Goal: Information Seeking & Learning: Check status

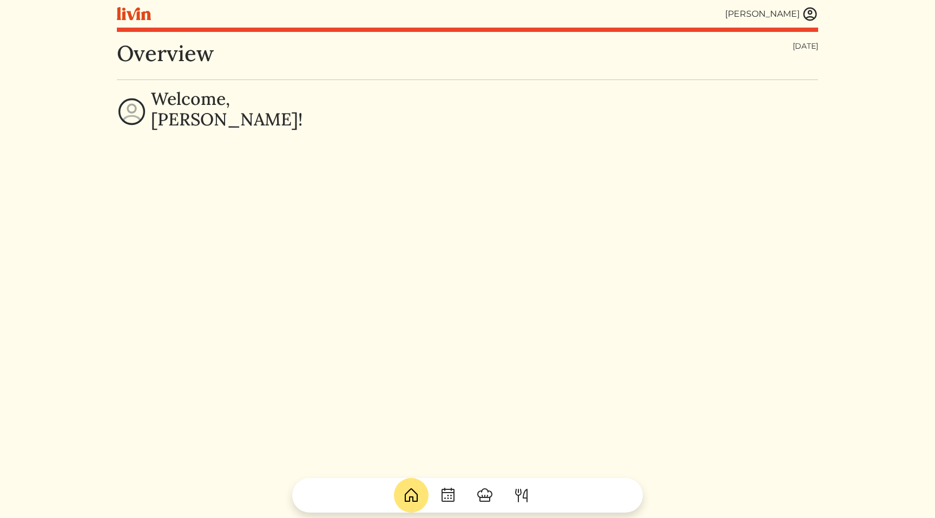
click at [812, 15] on img at bounding box center [810, 14] width 16 height 16
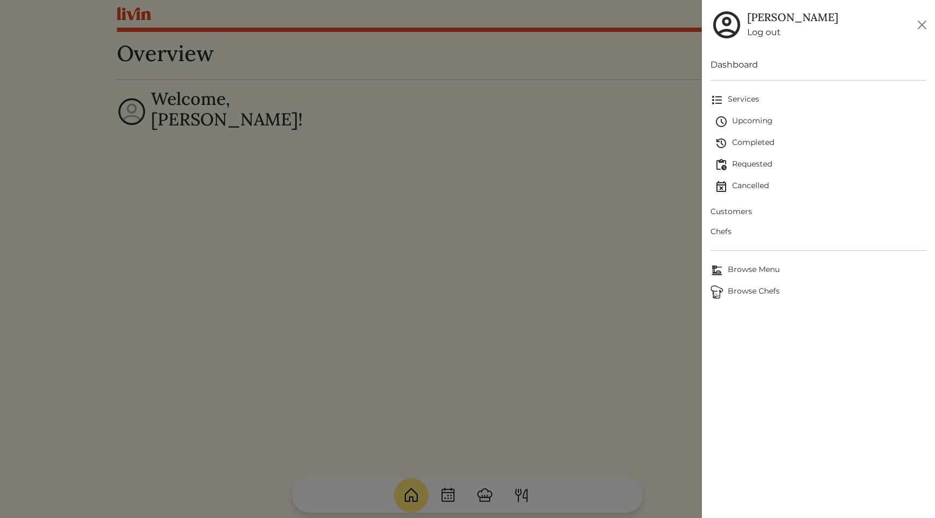
click at [737, 216] on span "Customers" at bounding box center [818, 211] width 216 height 11
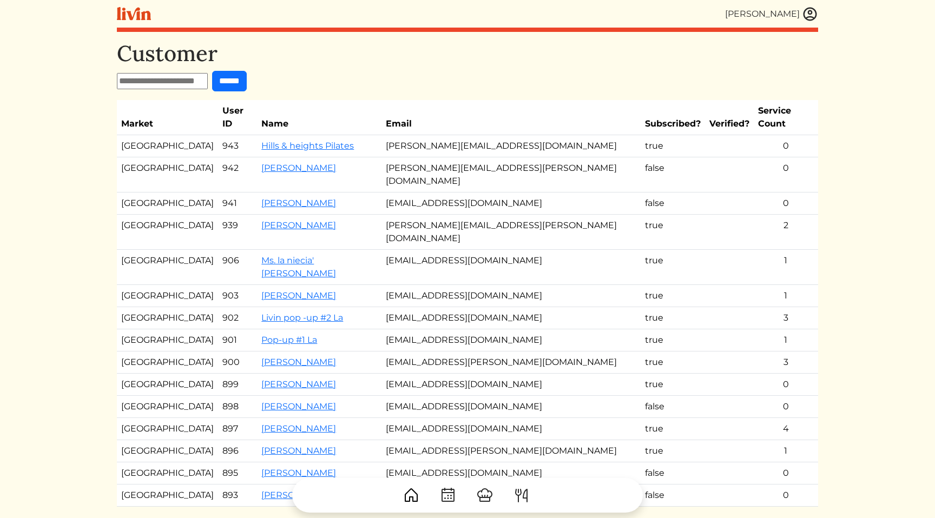
click at [193, 76] on input "text" at bounding box center [162, 81] width 91 height 16
paste input "**********"
type input "**********"
click at [247, 83] on input "******" at bounding box center [229, 81] width 35 height 21
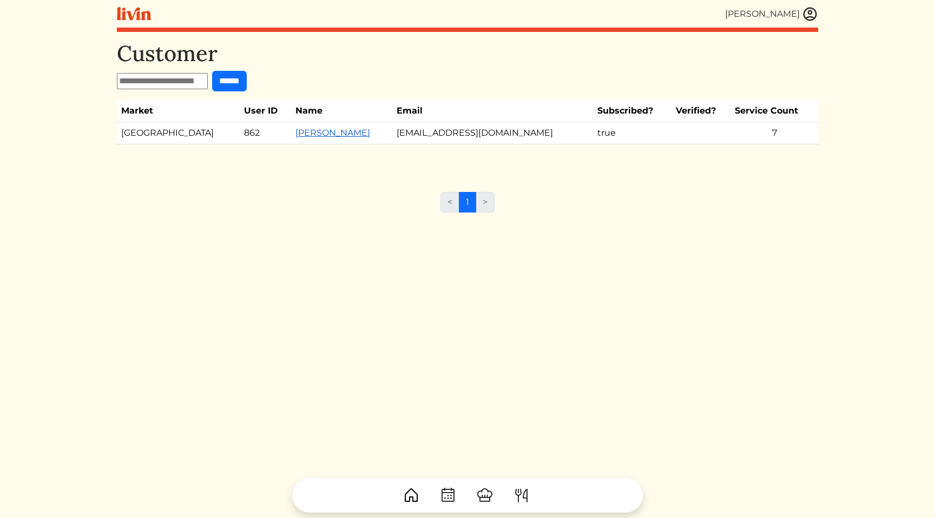
click at [295, 132] on link "Burns Karen" at bounding box center [332, 133] width 75 height 10
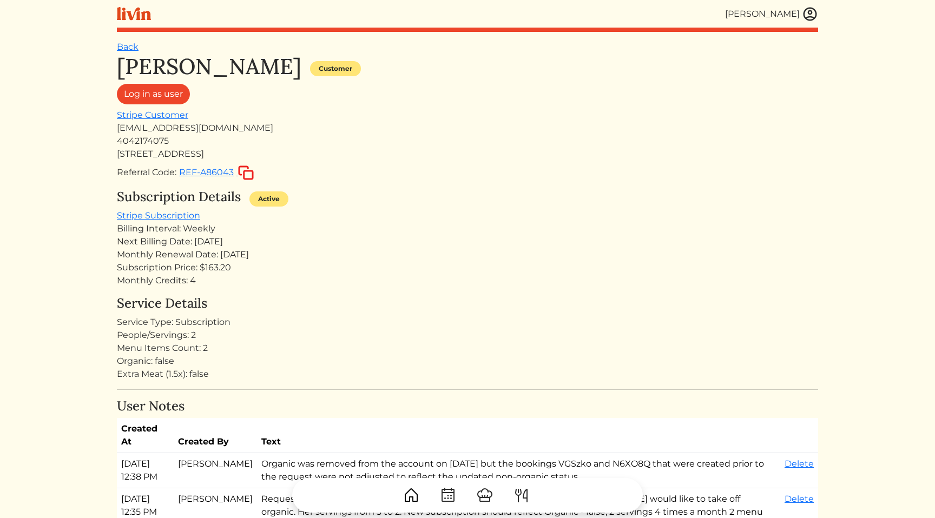
click at [346, 317] on div "Service Type: Subscription" at bounding box center [467, 322] width 701 height 13
drag, startPoint x: 346, startPoint y: 317, endPoint x: 339, endPoint y: 239, distance: 79.3
click at [298, 236] on div "Next Billing Date: Aug 12, 2025" at bounding box center [467, 241] width 701 height 13
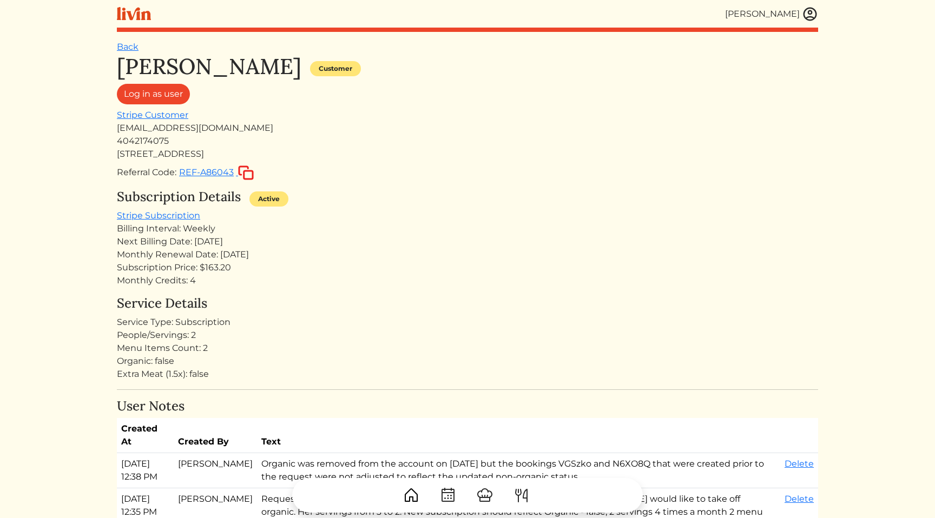
click at [673, 173] on div "Referral Code: REF-A86043" at bounding box center [467, 173] width 701 height 16
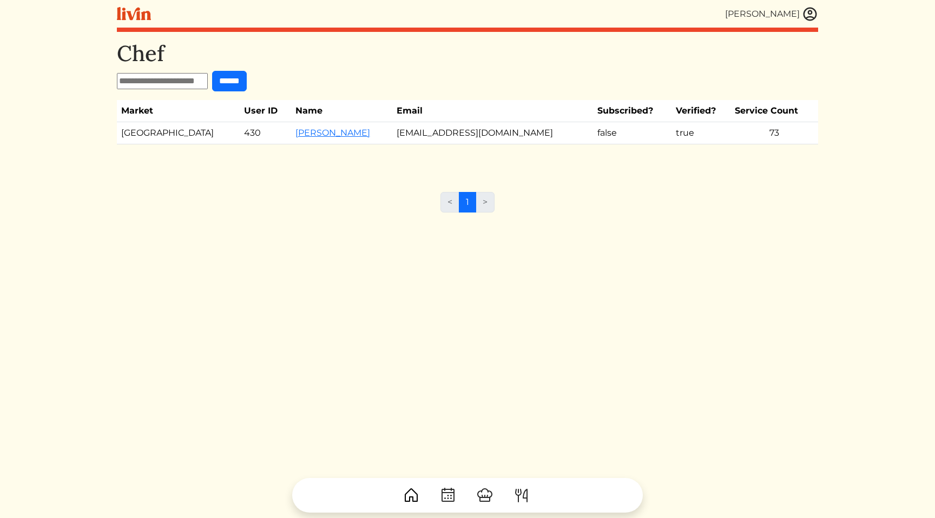
click at [816, 12] on img at bounding box center [810, 14] width 16 height 16
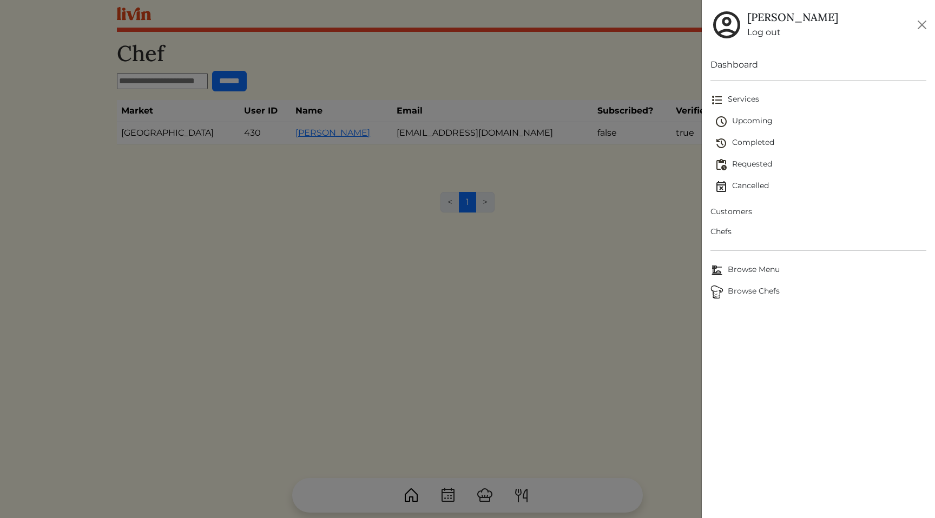
click at [739, 207] on span "Customers" at bounding box center [818, 211] width 216 height 11
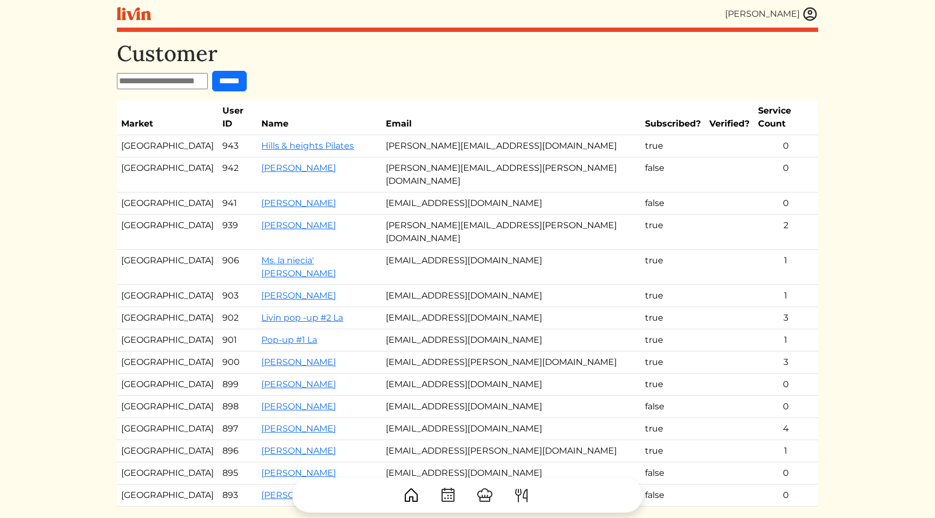
click at [149, 82] on input "text" at bounding box center [162, 81] width 91 height 16
paste input "**********"
type input "**********"
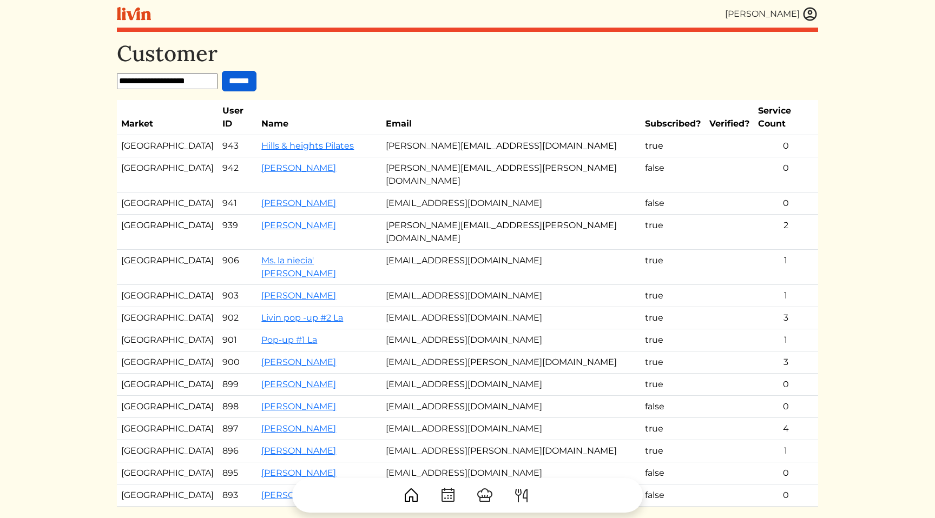
click at [253, 84] on input "******" at bounding box center [239, 81] width 35 height 21
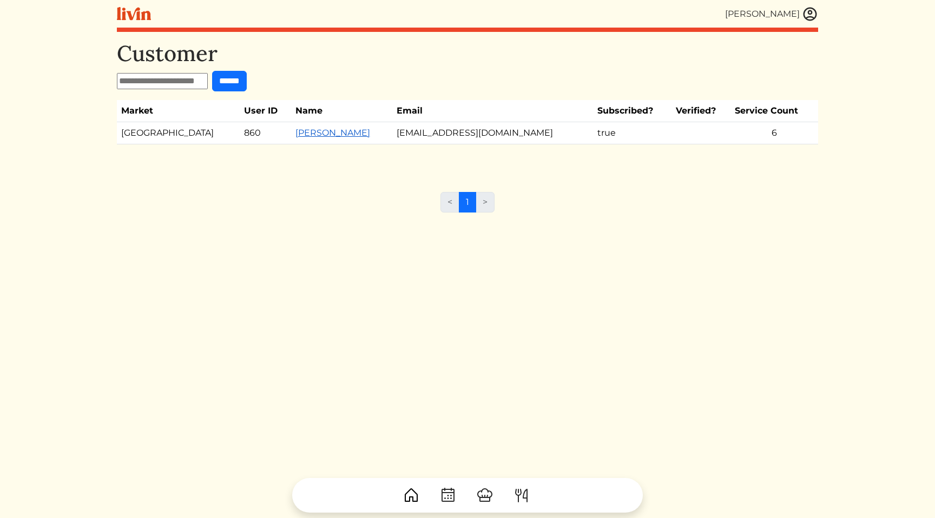
click at [295, 136] on link "[PERSON_NAME]" at bounding box center [332, 133] width 75 height 10
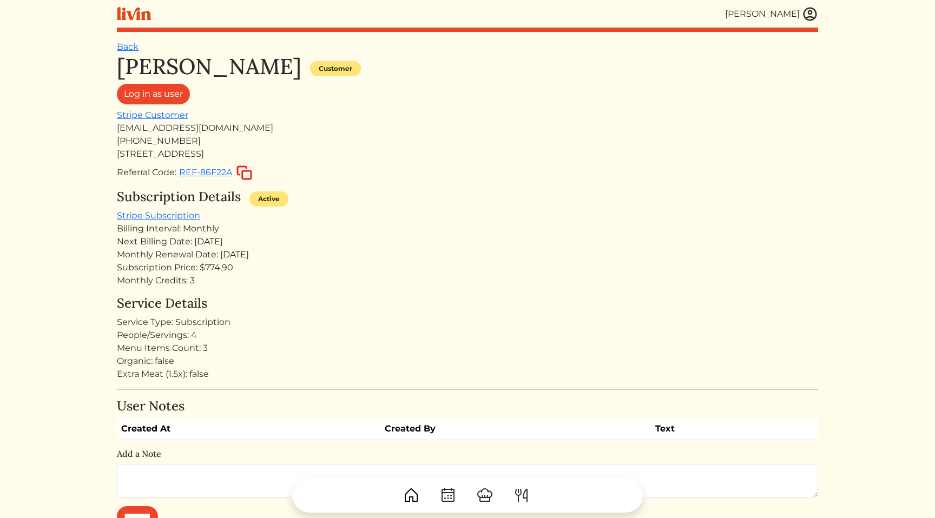
click at [386, 259] on div "Monthly Renewal Date: [DATE]" at bounding box center [467, 254] width 701 height 13
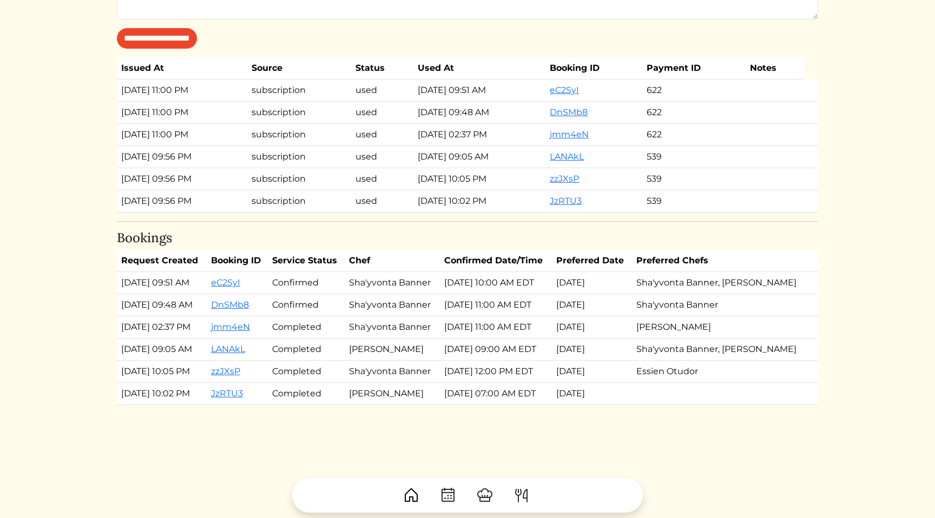
scroll to position [651, 0]
click at [488, 308] on td "[DATE] 11:00 AM EDT" at bounding box center [496, 304] width 112 height 22
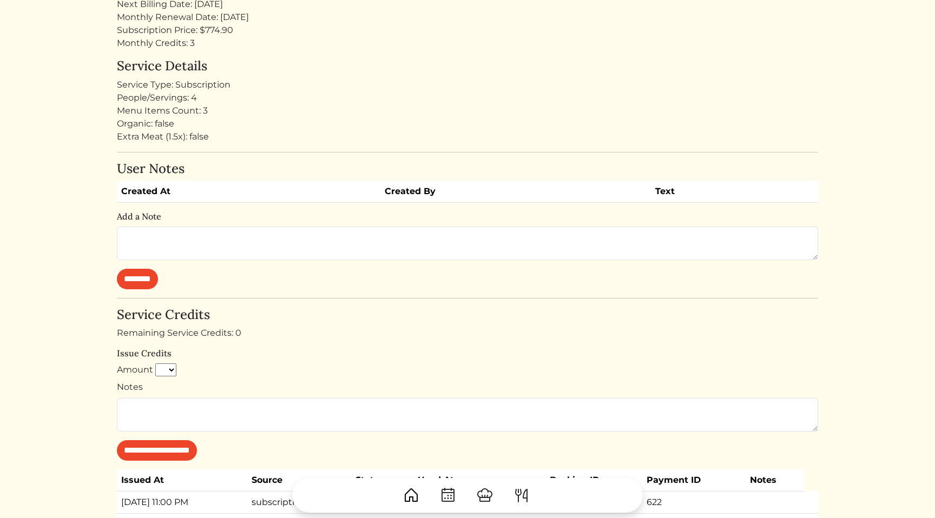
scroll to position [0, 0]
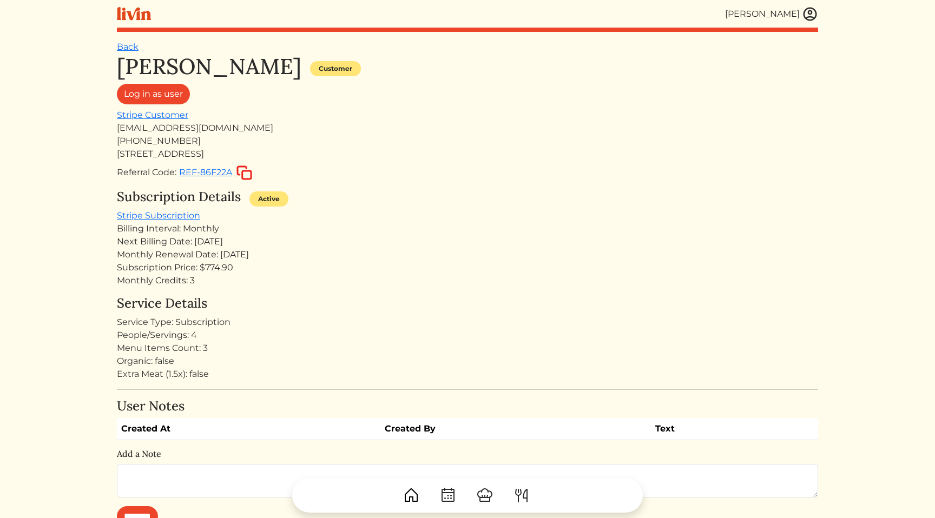
click at [204, 128] on div "avwhitmire@gmail.com" at bounding box center [467, 128] width 701 height 13
copy div "avwhitmire@gmail.com"
click at [183, 348] on div "Menu Items Count: 3" at bounding box center [467, 348] width 701 height 13
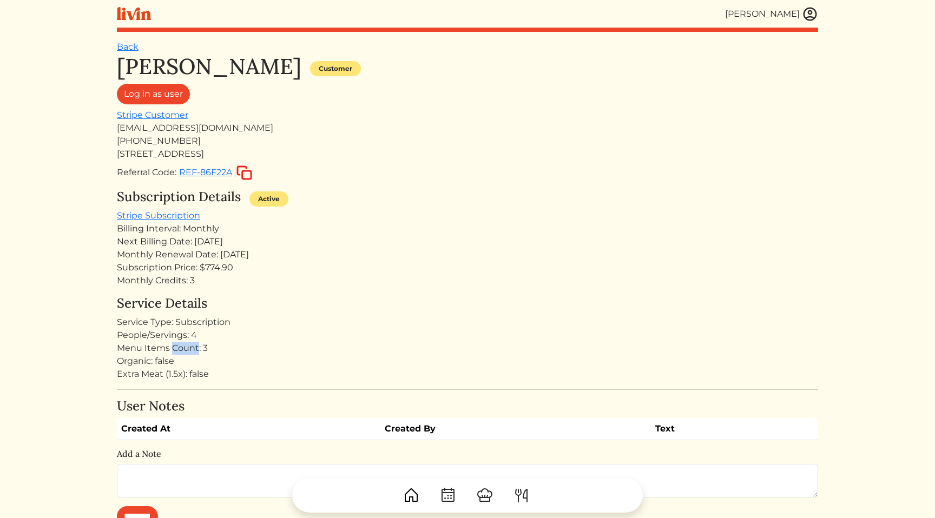
click at [183, 348] on div "Menu Items Count: 3" at bounding box center [467, 348] width 701 height 13
click at [175, 338] on div "People/Servings: 4" at bounding box center [467, 335] width 701 height 13
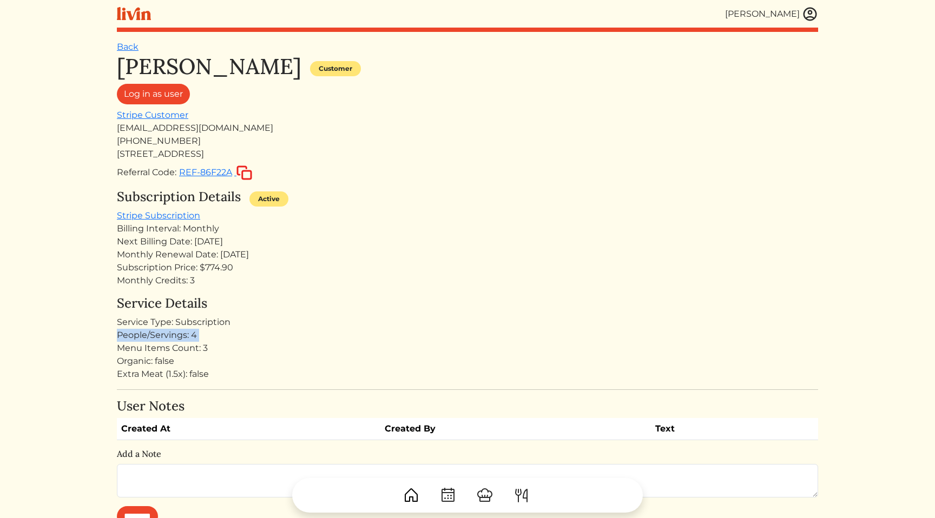
click at [195, 337] on div "People/Servings: 4" at bounding box center [467, 335] width 701 height 13
click at [194, 281] on div "Monthly Credits: 3" at bounding box center [467, 280] width 701 height 13
click at [239, 281] on div "Monthly Credits: 3" at bounding box center [467, 280] width 701 height 13
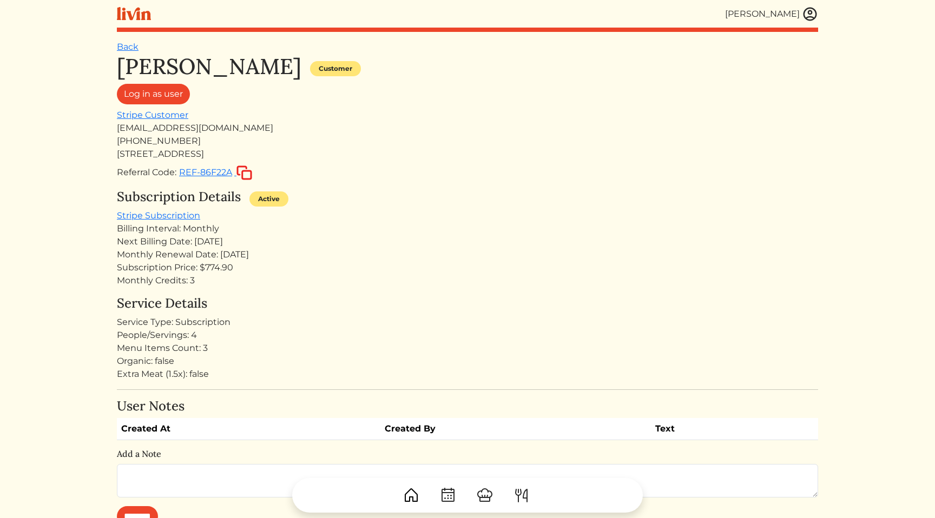
click at [195, 348] on div "Menu Items Count: 3" at bounding box center [467, 348] width 701 height 13
click at [176, 334] on div "People/Servings: 4" at bounding box center [467, 335] width 701 height 13
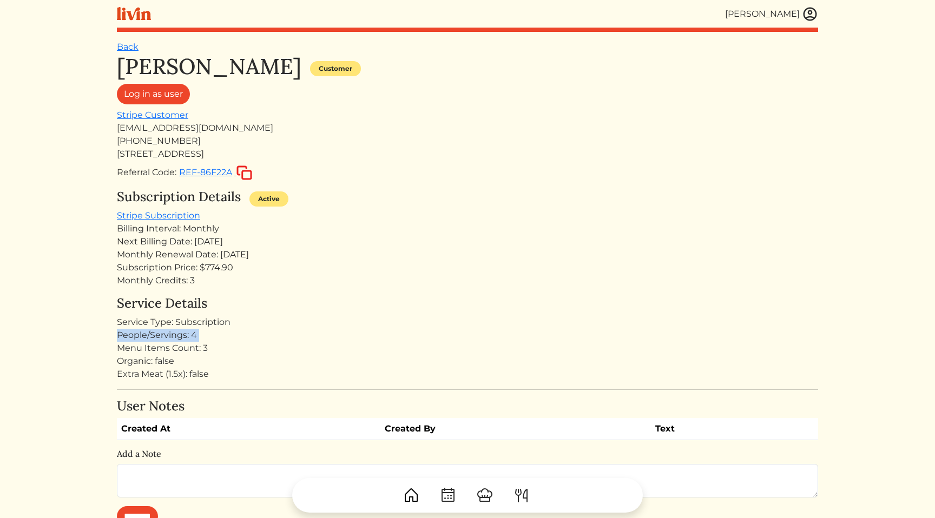
click at [176, 334] on div "People/Servings: 4" at bounding box center [467, 335] width 701 height 13
click at [434, 223] on div "Billing Interval: Monthly" at bounding box center [467, 228] width 701 height 13
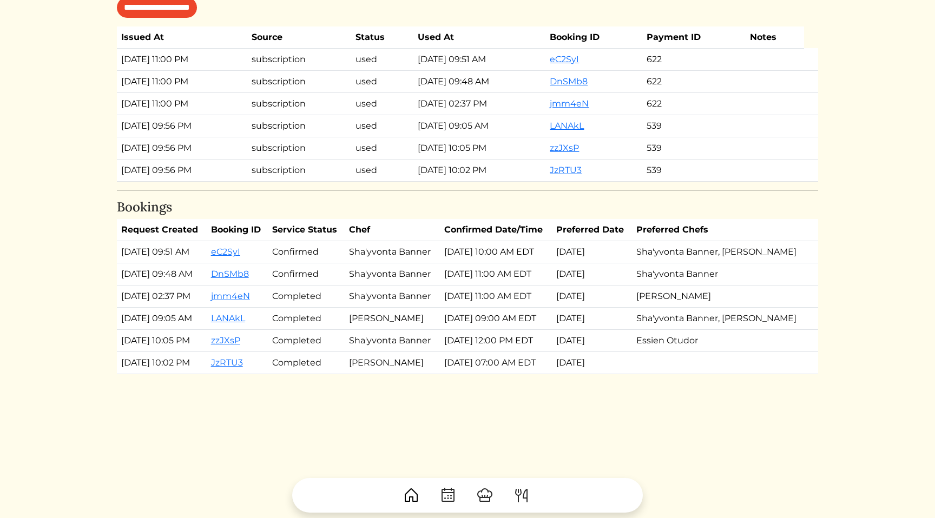
scroll to position [681, 0]
click at [268, 276] on td "DnSMb8" at bounding box center [237, 274] width 61 height 22
copy link "DnSMb8"
drag, startPoint x: 268, startPoint y: 276, endPoint x: 226, endPoint y: 276, distance: 42.7
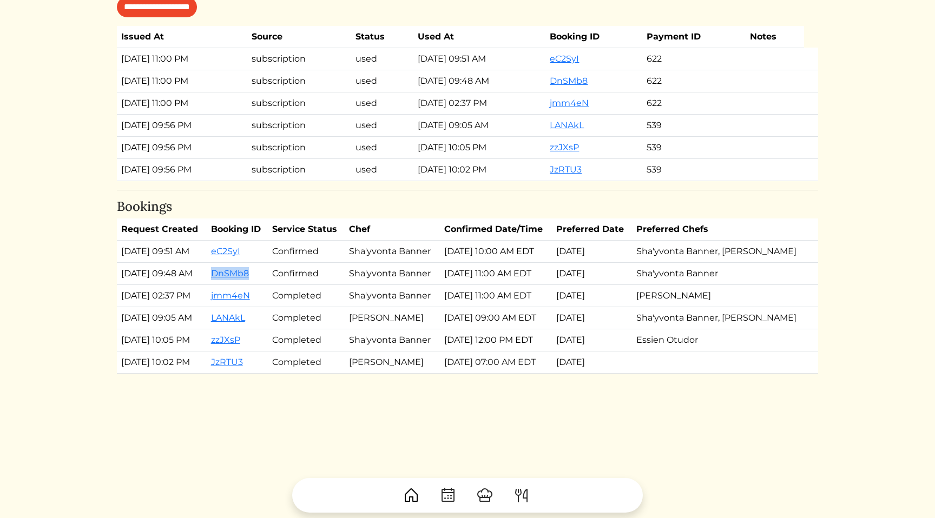
click at [226, 276] on td "DnSMb8" at bounding box center [237, 274] width 61 height 22
click at [257, 252] on td "eC2SyI" at bounding box center [237, 252] width 61 height 22
click at [259, 252] on td "eC2SyI" at bounding box center [237, 252] width 61 height 22
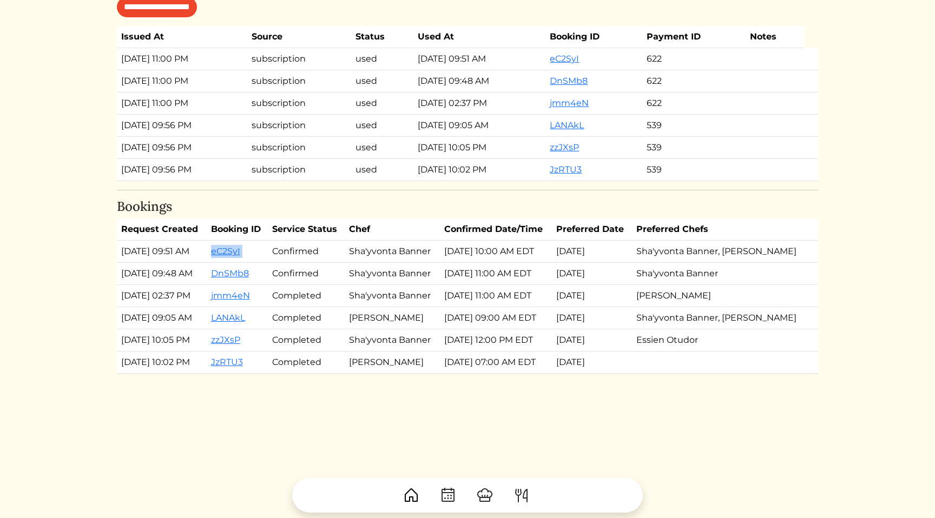
click at [259, 252] on td "eC2SyI" at bounding box center [237, 252] width 61 height 22
copy tr "eC2SyI"
click at [268, 273] on td "DnSMb8" at bounding box center [237, 274] width 61 height 22
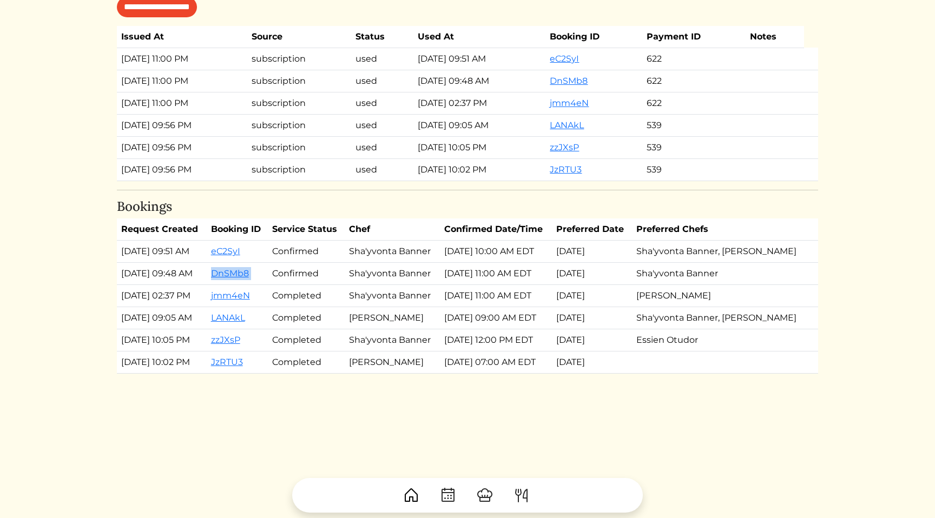
copy tr "DnSMb8"
click at [268, 253] on td "eC2SyI" at bounding box center [237, 252] width 61 height 22
copy tr "eC2SyI"
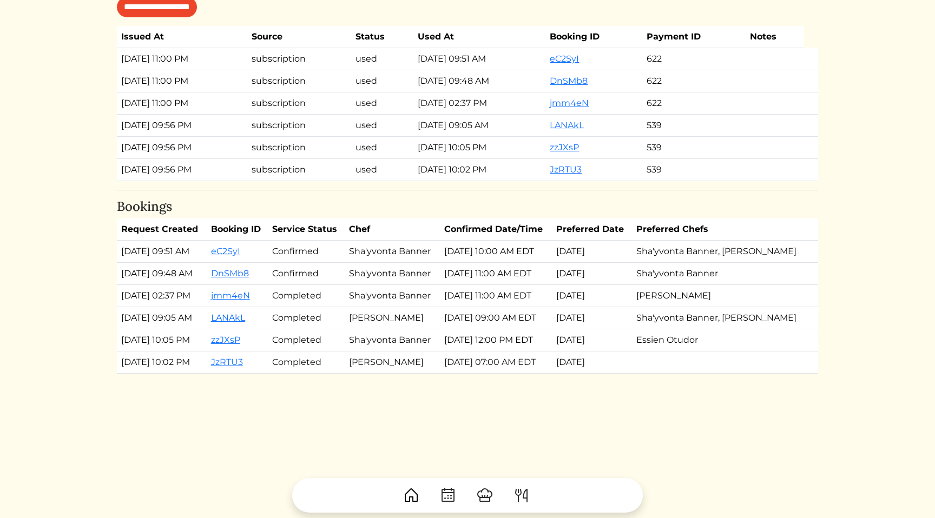
click at [373, 274] on td "Sha'yvonta Banner" at bounding box center [392, 274] width 95 height 22
click at [268, 274] on td "DnSMb8" at bounding box center [237, 274] width 61 height 22
copy tr "DnSMb8"
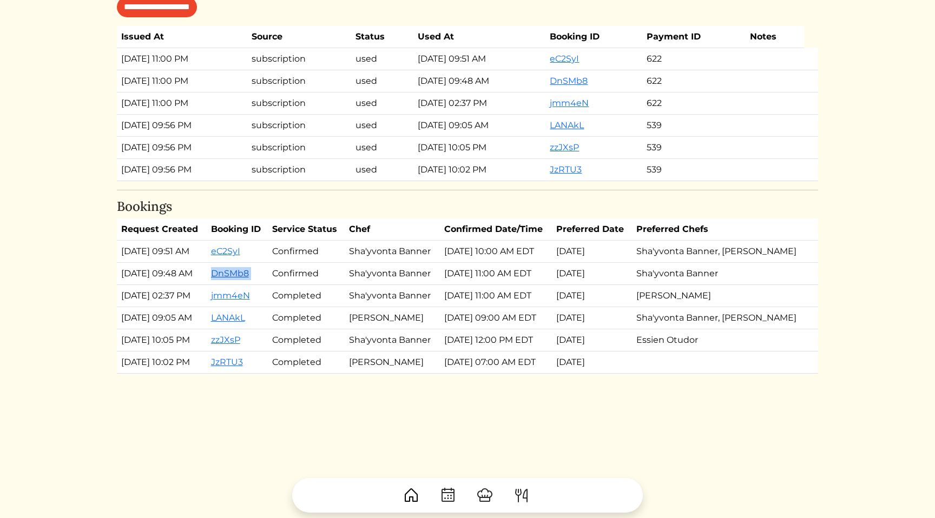
click at [248, 272] on link "DnSMb8" at bounding box center [230, 273] width 38 height 10
click at [240, 251] on link "eC2SyI" at bounding box center [225, 251] width 29 height 10
click at [449, 260] on td "Sep 01, 2025, 10:00 AM EDT" at bounding box center [496, 252] width 112 height 22
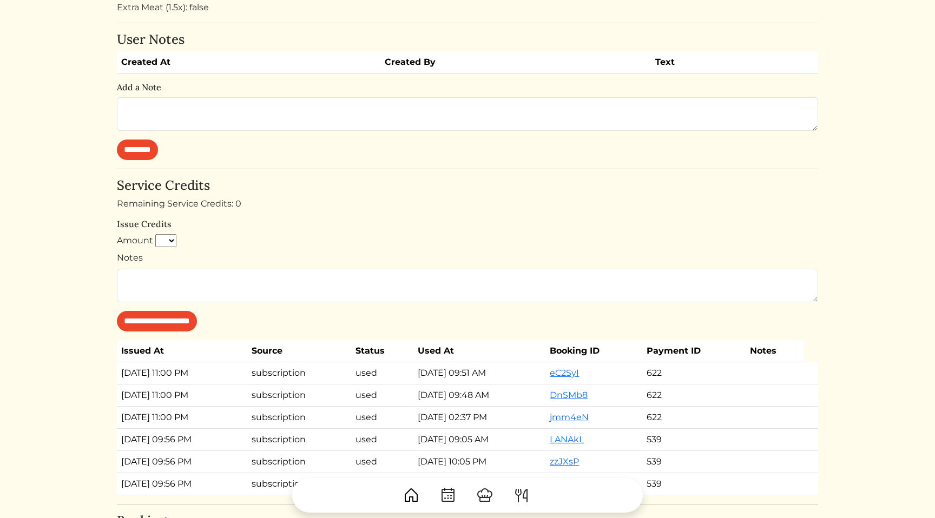
scroll to position [391, 0]
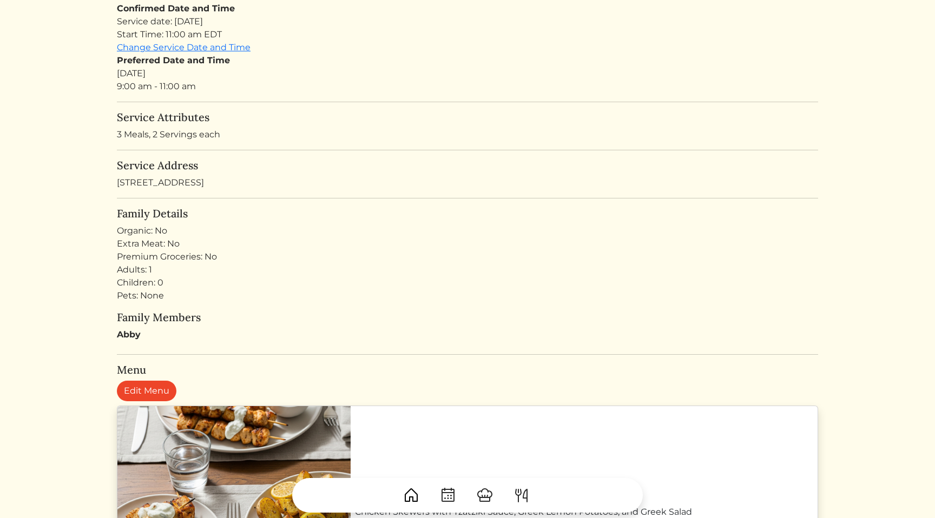
scroll to position [175, 0]
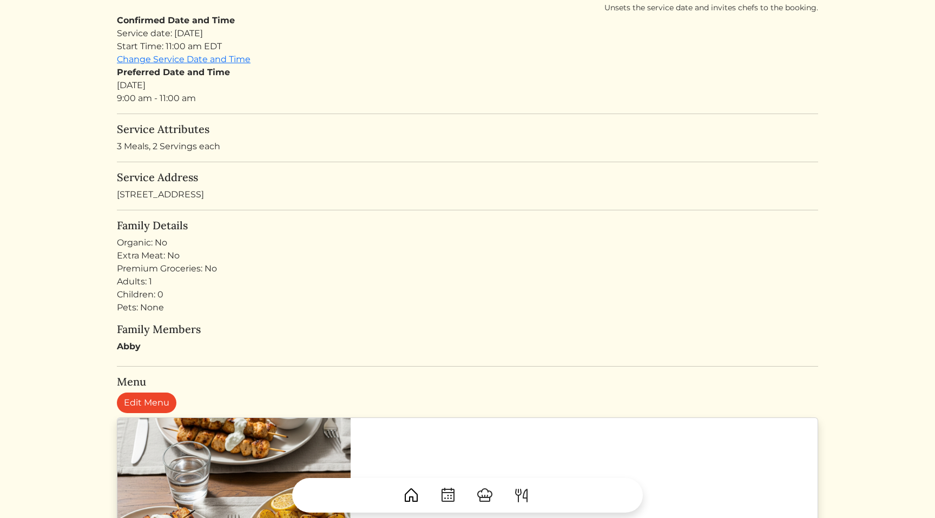
click at [428, 237] on div "Organic: No" at bounding box center [467, 242] width 701 height 13
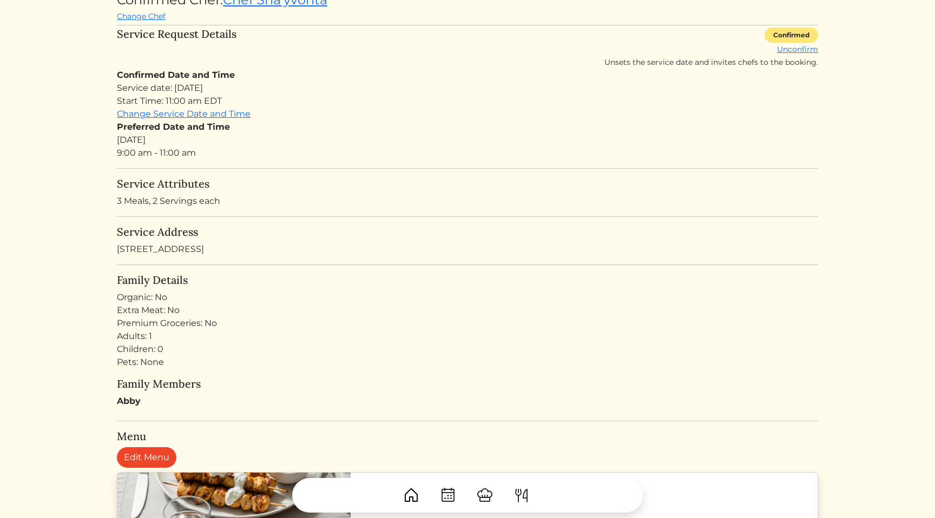
click at [377, 330] on div "Adults: 1 Children: 0 Pets: None" at bounding box center [467, 349] width 701 height 39
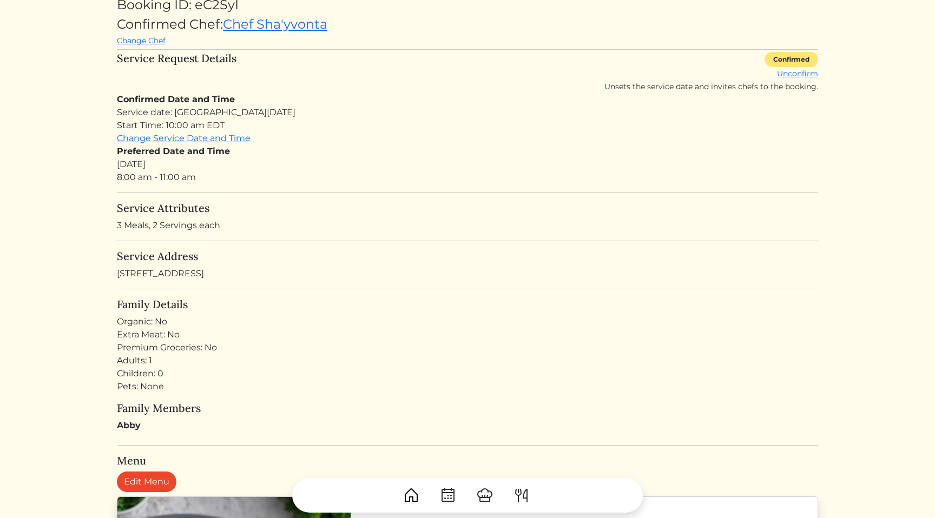
scroll to position [220, 0]
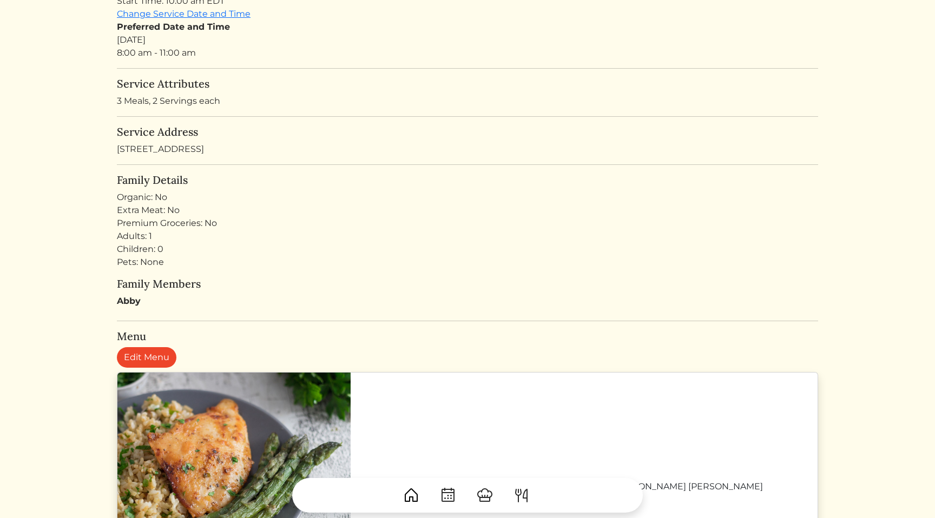
click at [449, 260] on div "Adults: 1 Children: 0 Pets: None" at bounding box center [467, 249] width 701 height 39
